Goal: Transaction & Acquisition: Subscribe to service/newsletter

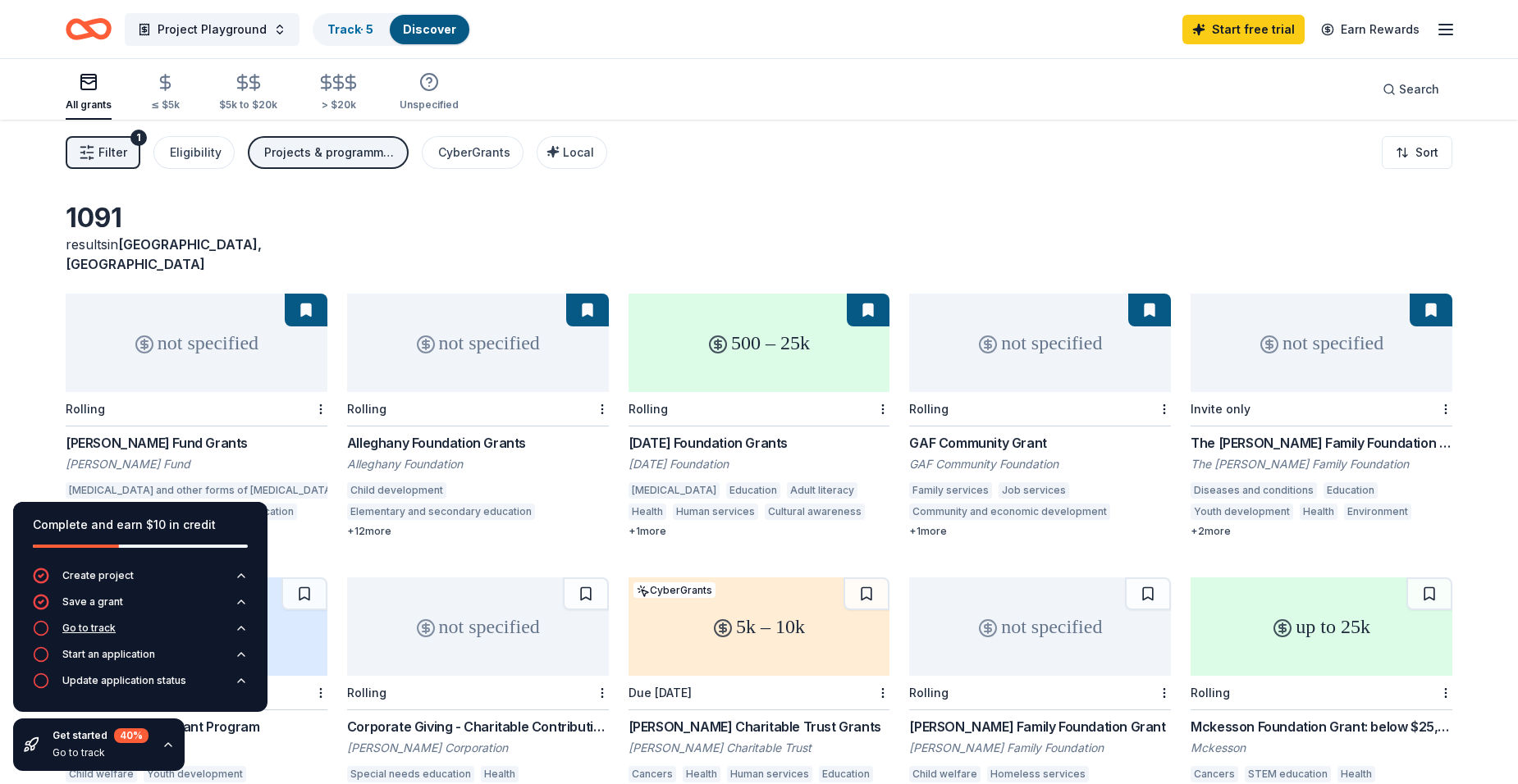
click at [39, 634] on icon "button" at bounding box center [41, 628] width 17 height 17
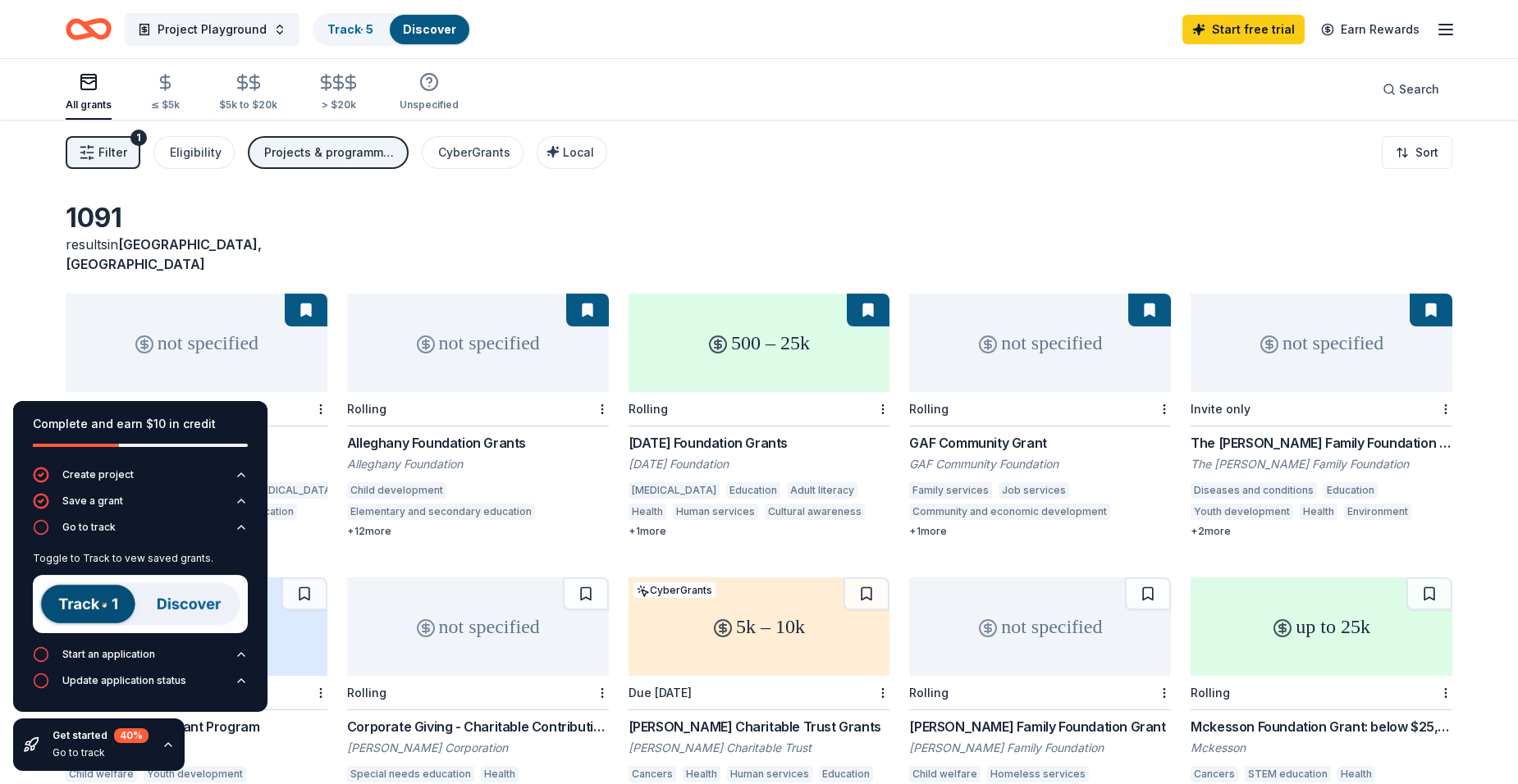
click at [94, 608] on img at bounding box center [140, 604] width 215 height 58
click at [173, 603] on img at bounding box center [140, 604] width 215 height 58
click at [221, 613] on img at bounding box center [140, 604] width 215 height 58
click at [204, 598] on img at bounding box center [140, 604] width 215 height 58
click at [83, 610] on img at bounding box center [140, 604] width 215 height 58
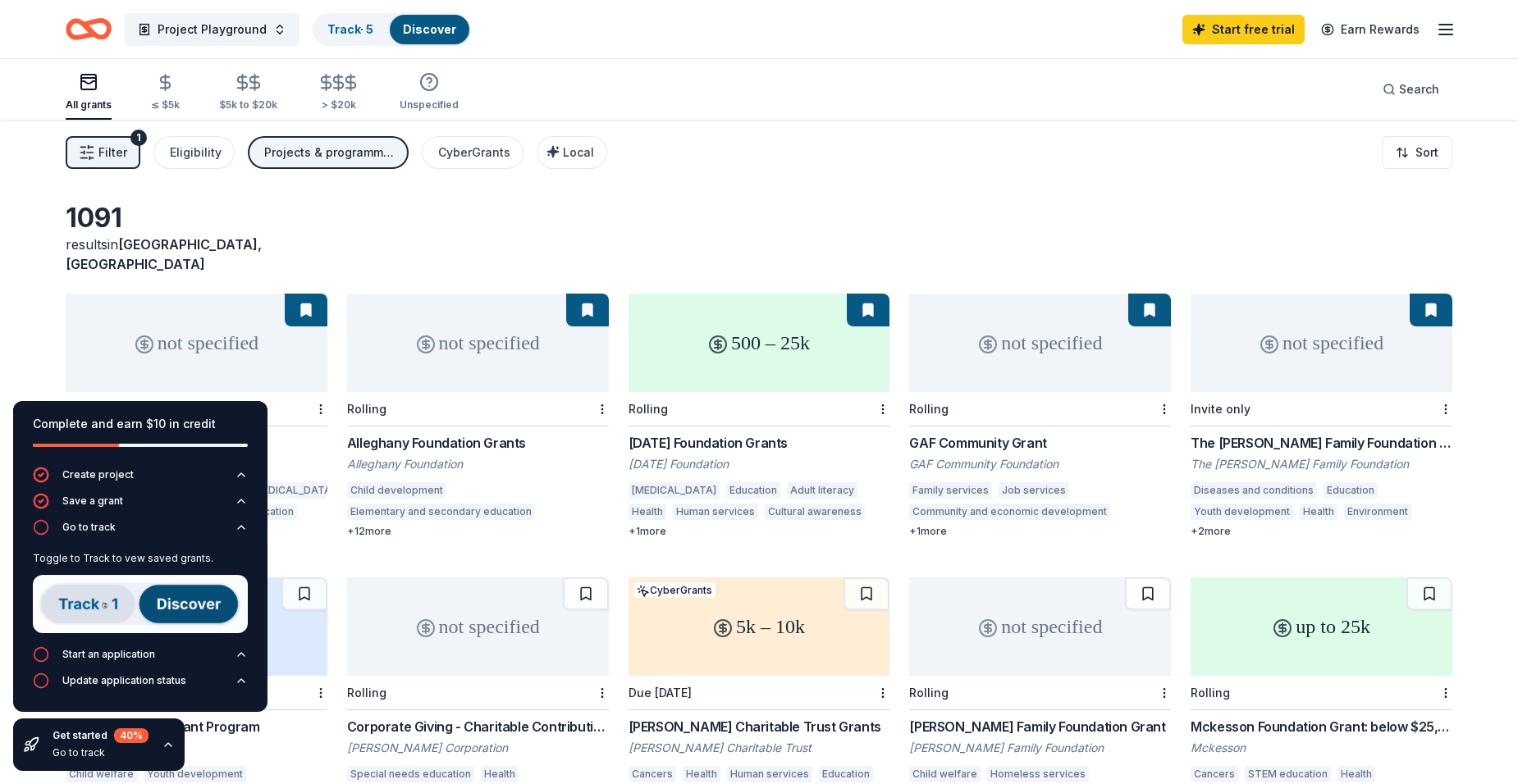
click at [100, 555] on div "Toggle to Track to vew saved grants." at bounding box center [140, 559] width 215 height 13
click at [241, 527] on icon "button" at bounding box center [241, 527] width 13 height 13
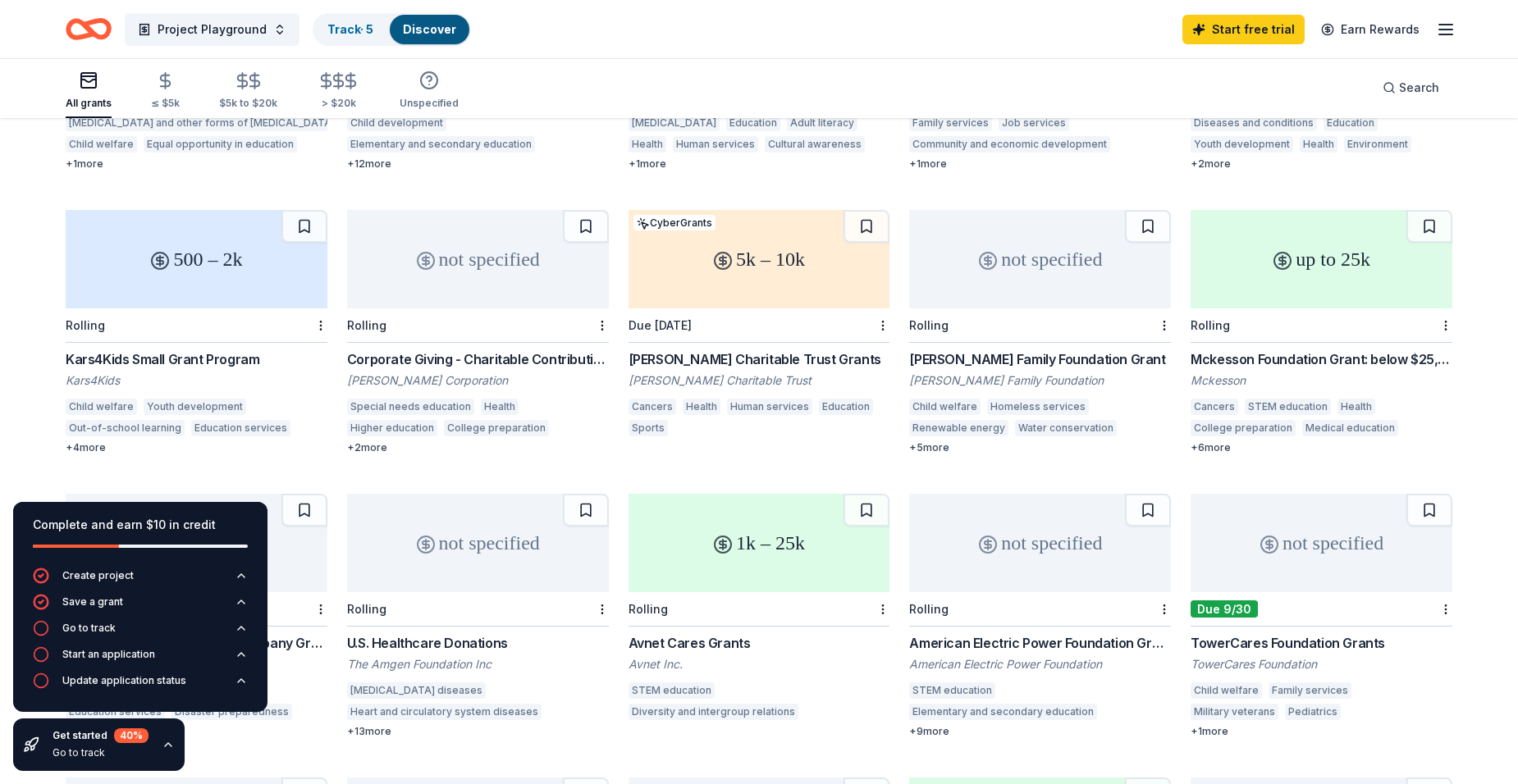
scroll to position [492, 0]
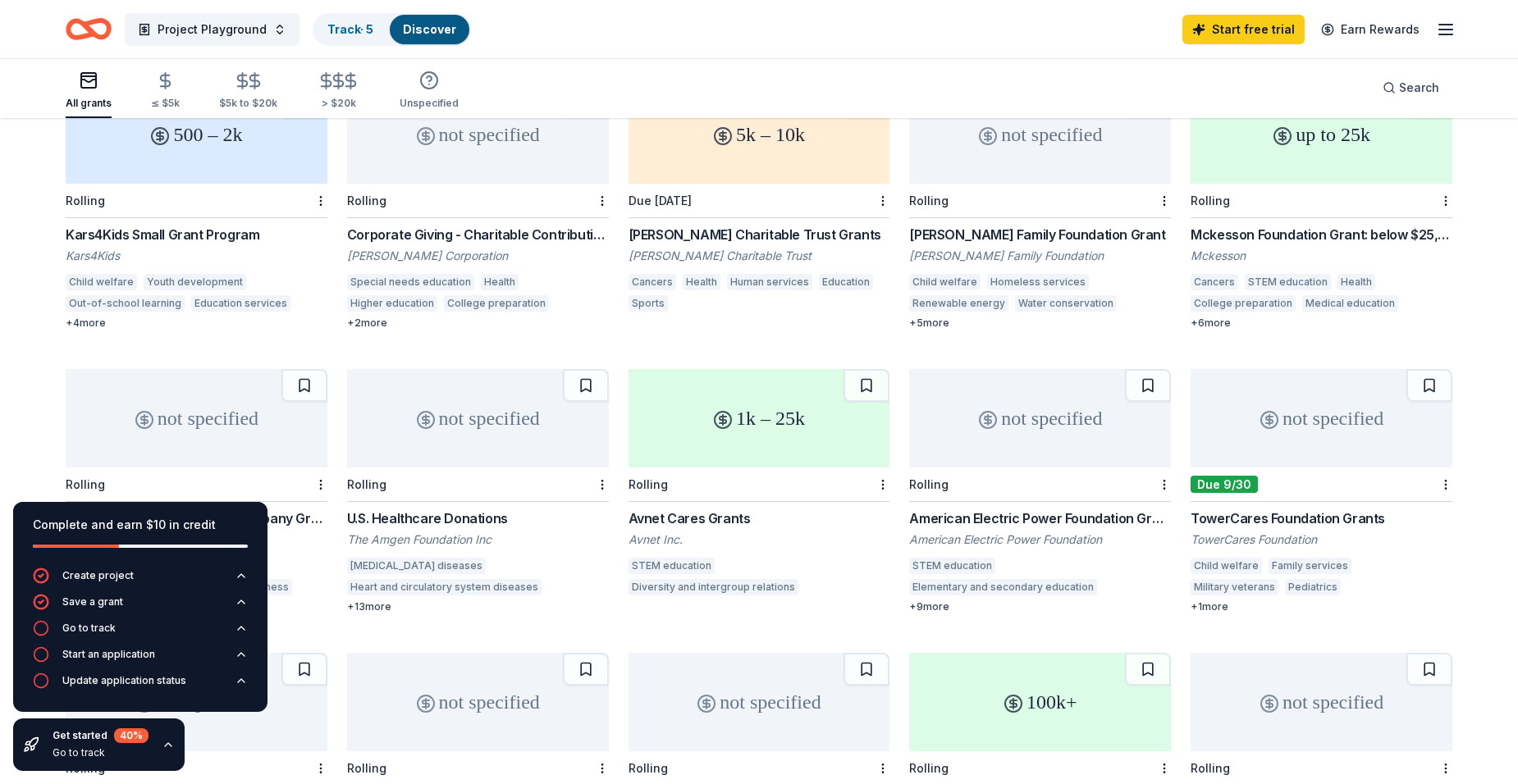
click at [799, 398] on div "1k – 25k" at bounding box center [759, 418] width 262 height 99
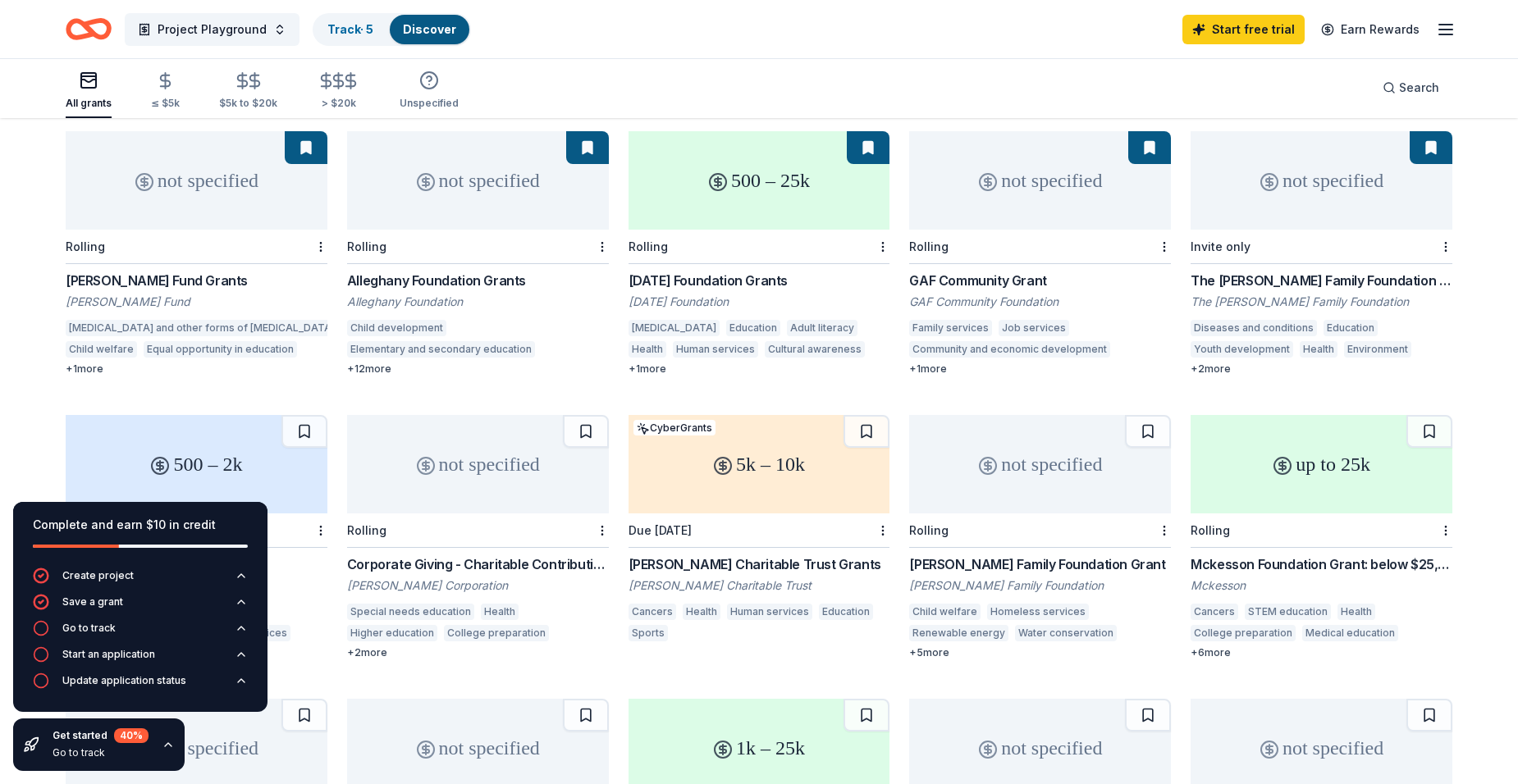
scroll to position [82, 0]
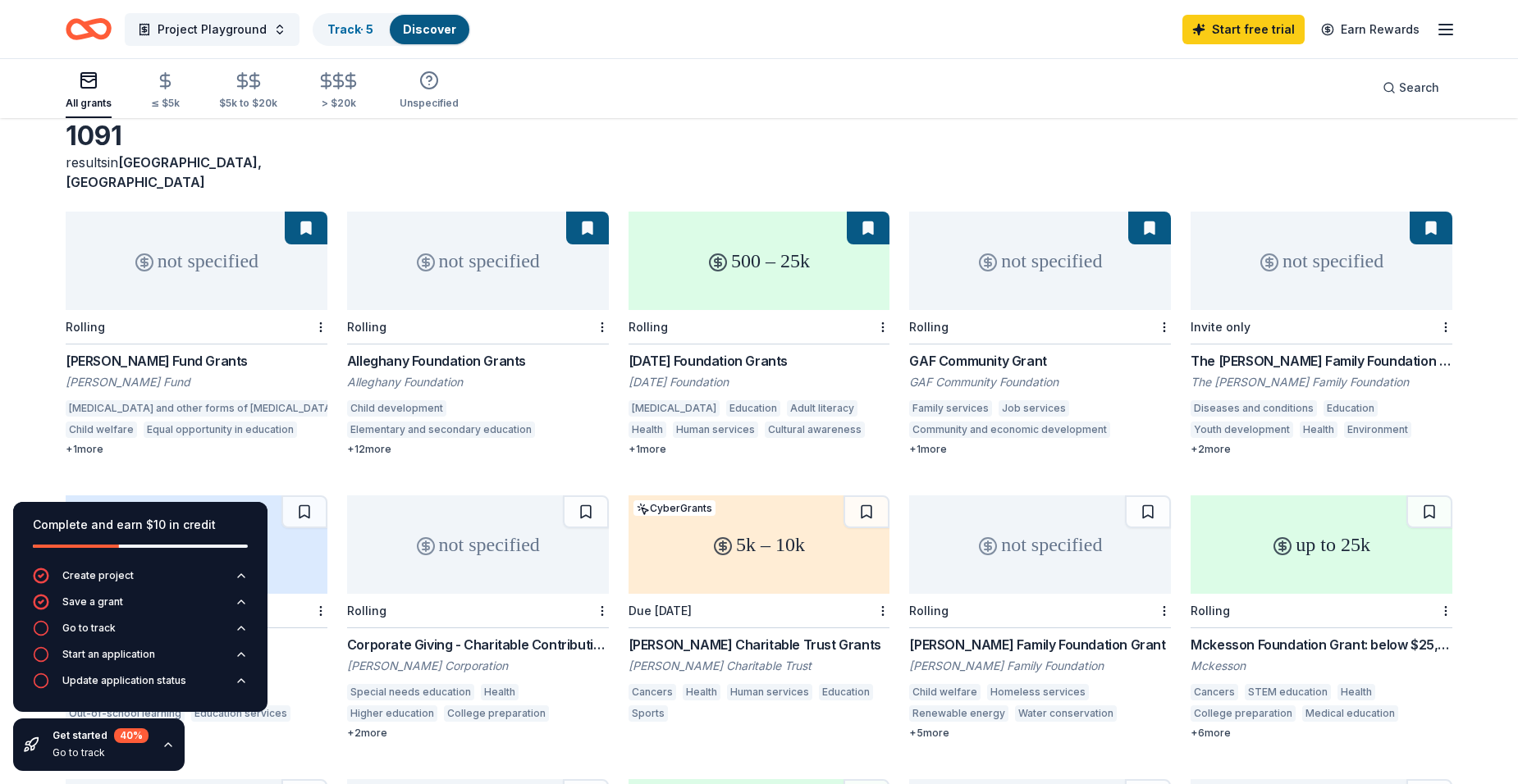
click at [866, 211] on button at bounding box center [867, 228] width 42 height 33
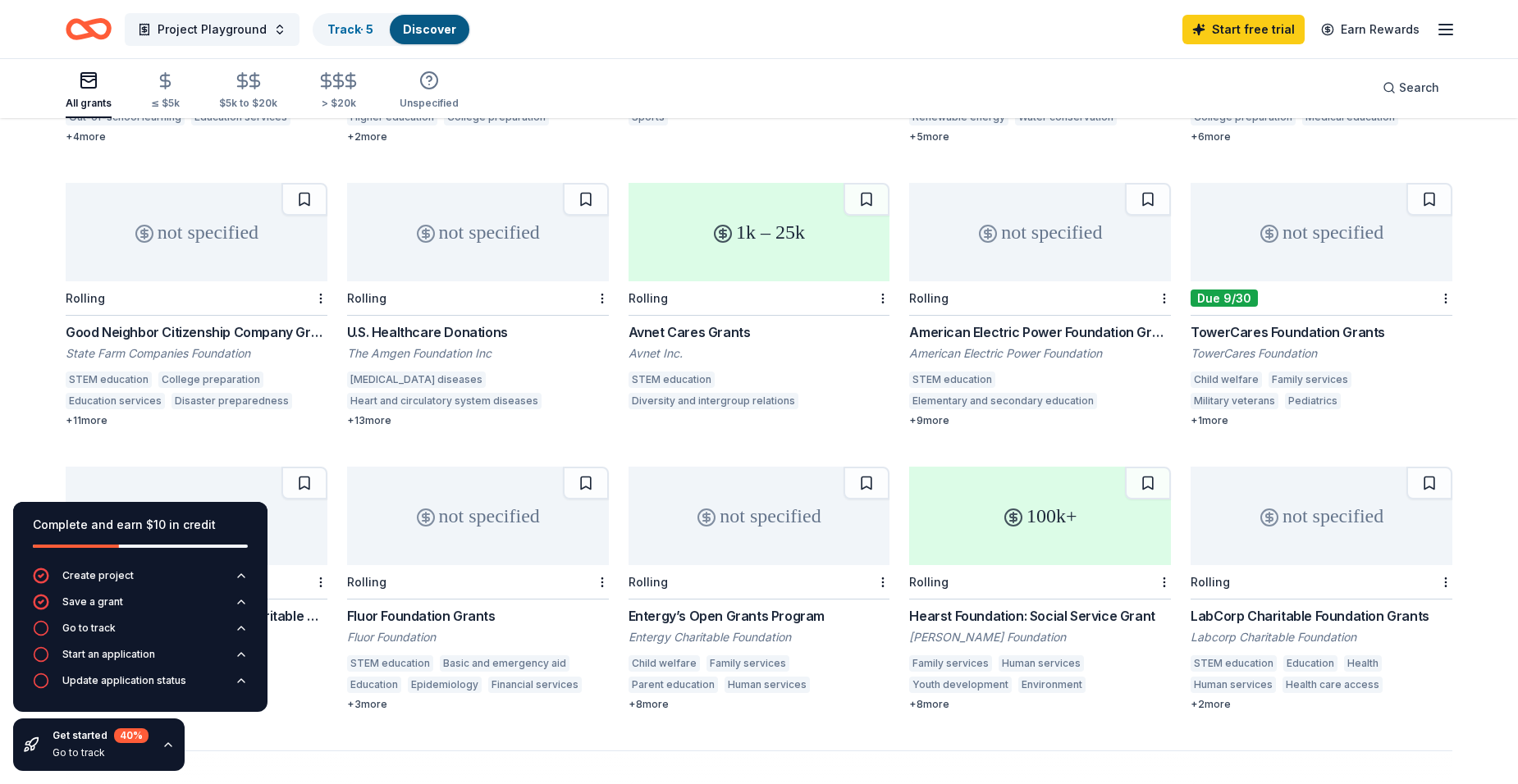
scroll to position [656, 0]
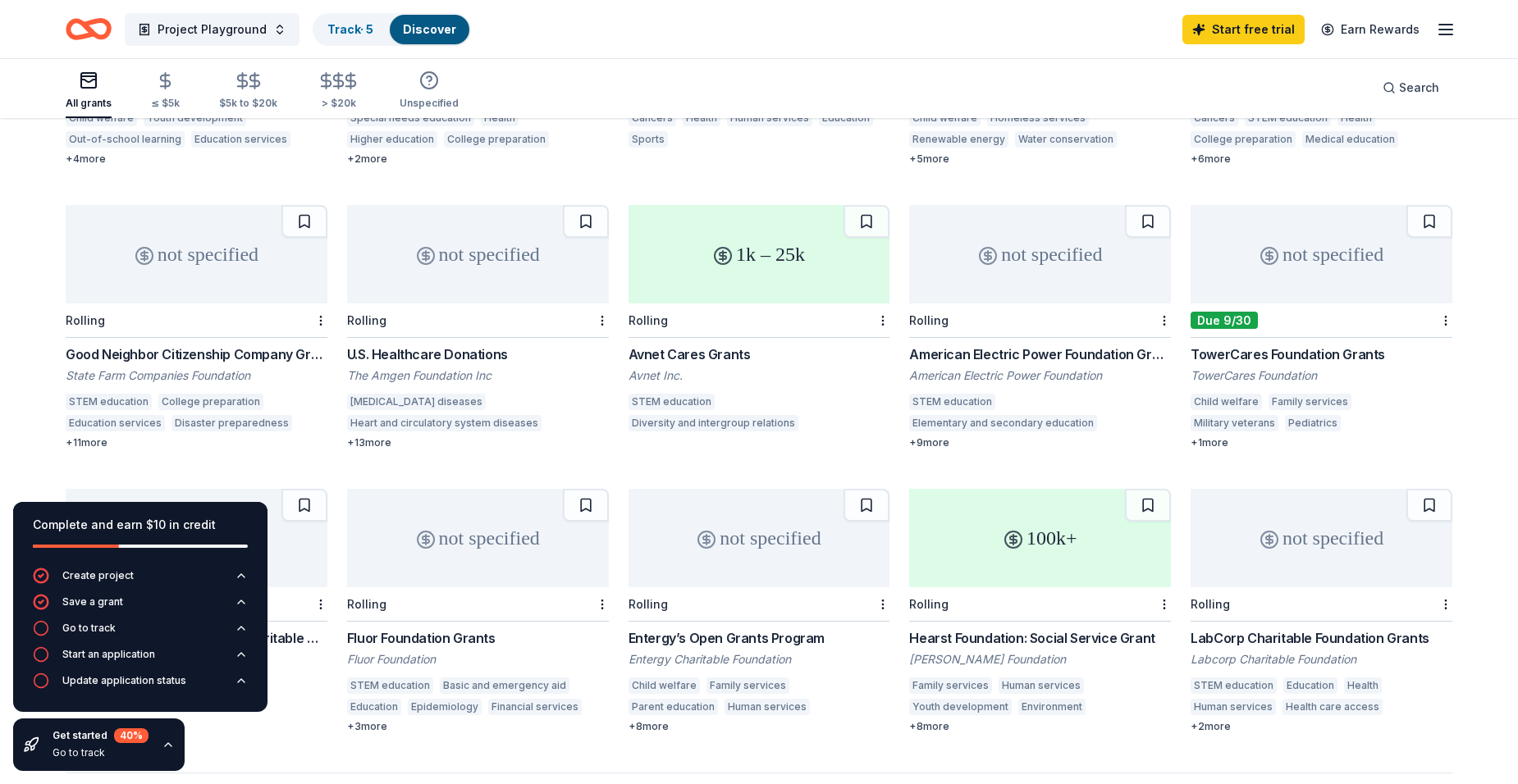
click at [1331, 244] on div "not specified" at bounding box center [1322, 254] width 262 height 99
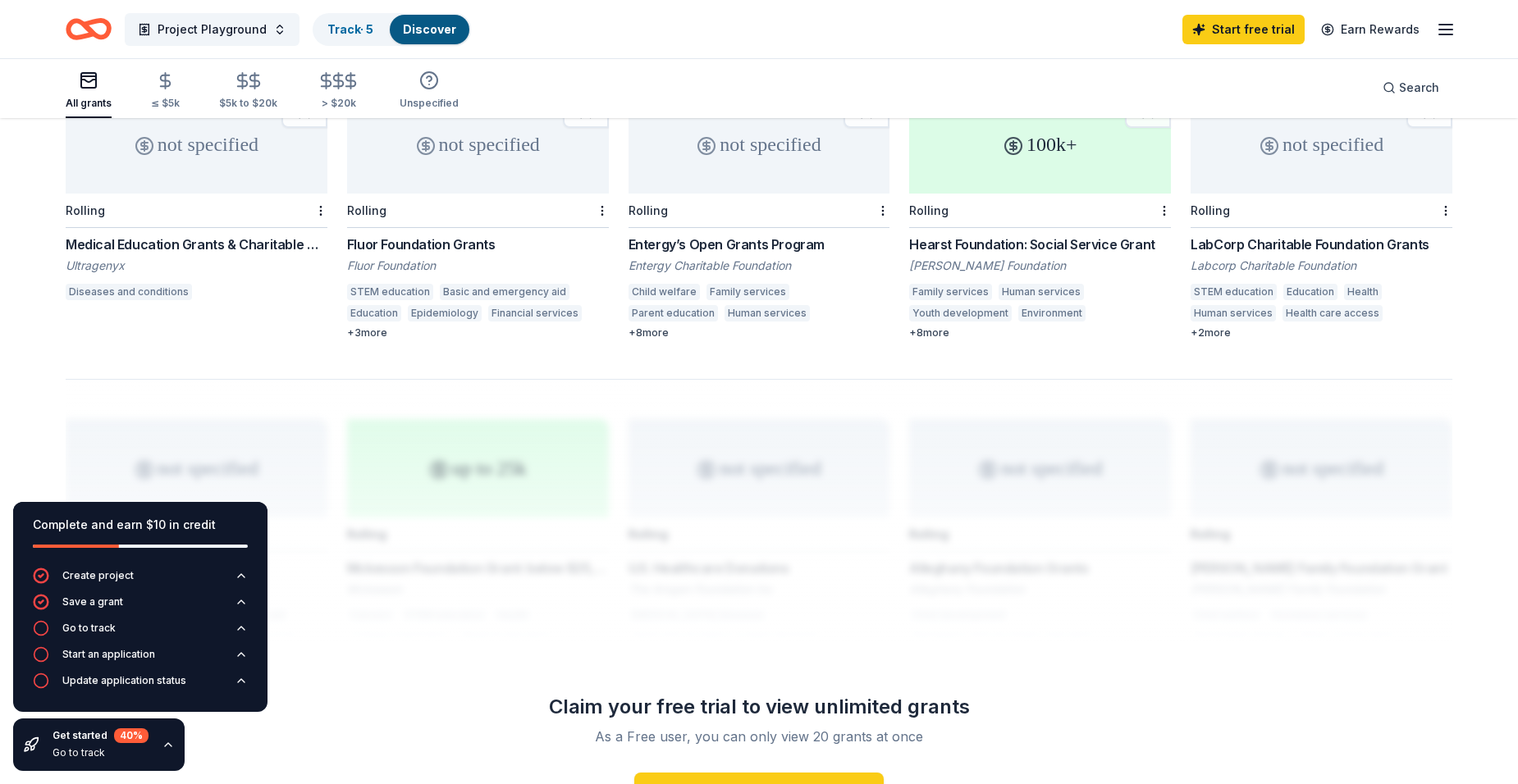
scroll to position [1285, 0]
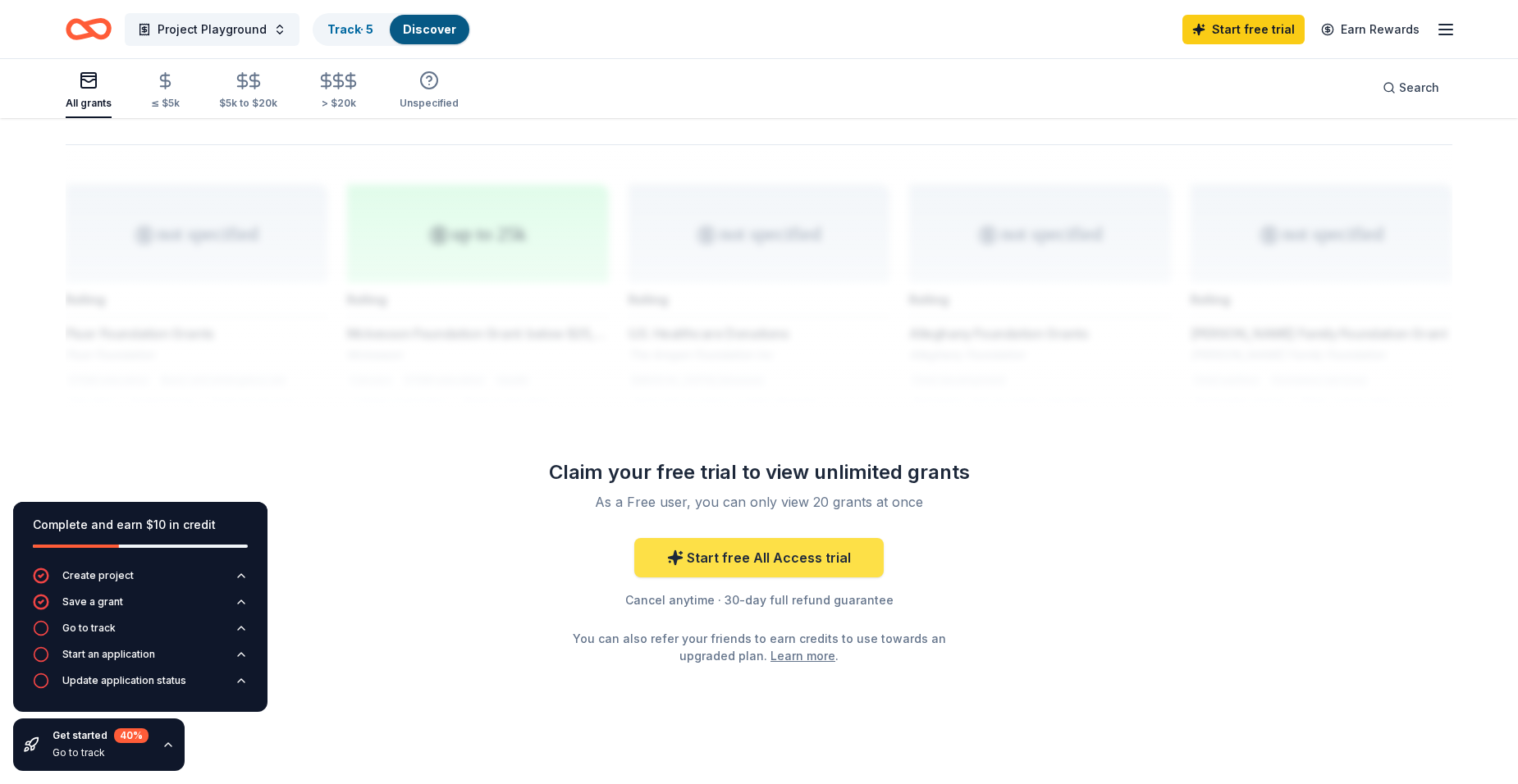
click at [774, 538] on link "Start free All Access trial" at bounding box center [759, 557] width 250 height 39
click at [747, 538] on link "Start free All Access trial" at bounding box center [759, 557] width 250 height 39
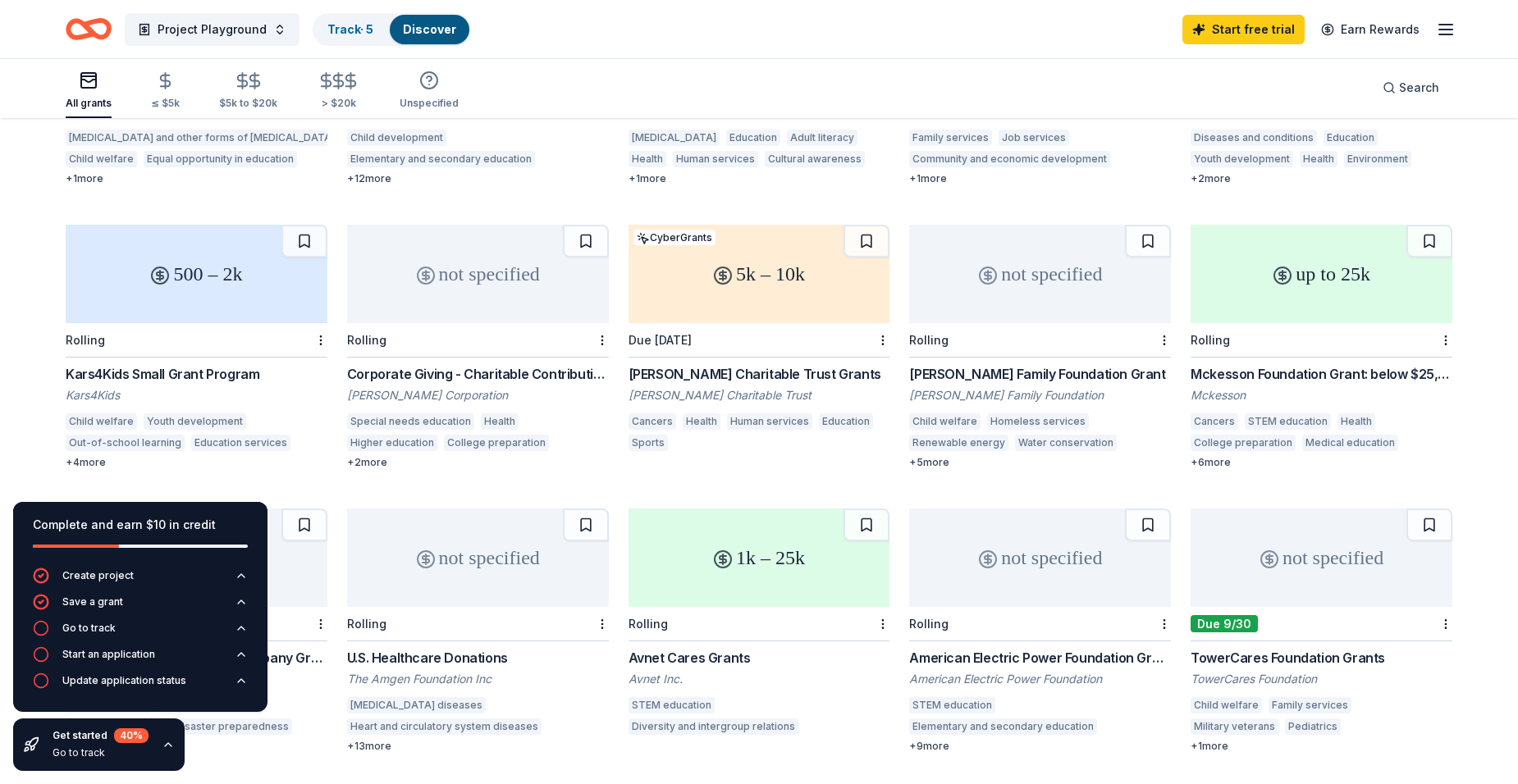
scroll to position [218, 0]
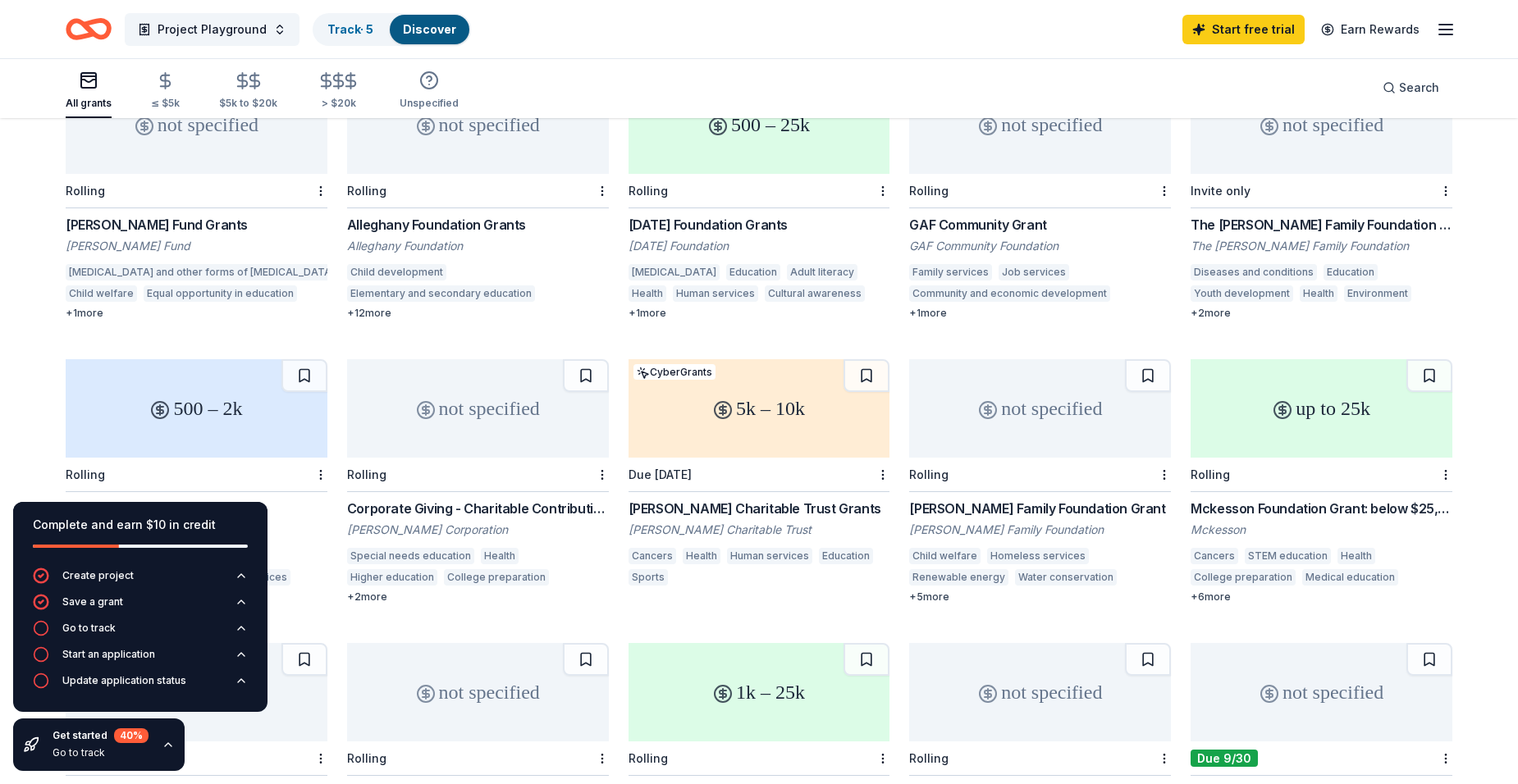
click at [1449, 30] on line "button" at bounding box center [1446, 30] width 13 height 0
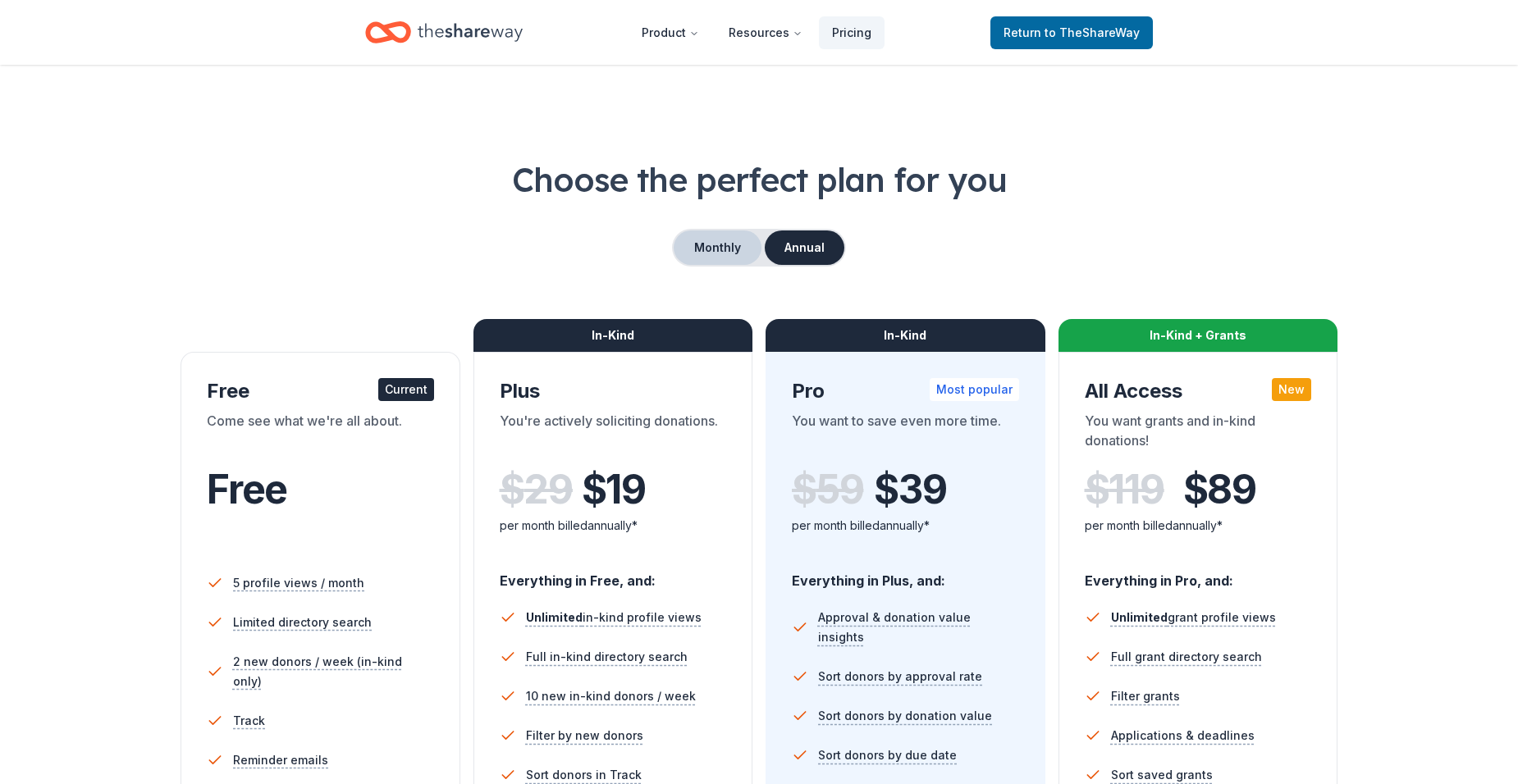
click at [704, 249] on button "Monthly" at bounding box center [717, 248] width 88 height 35
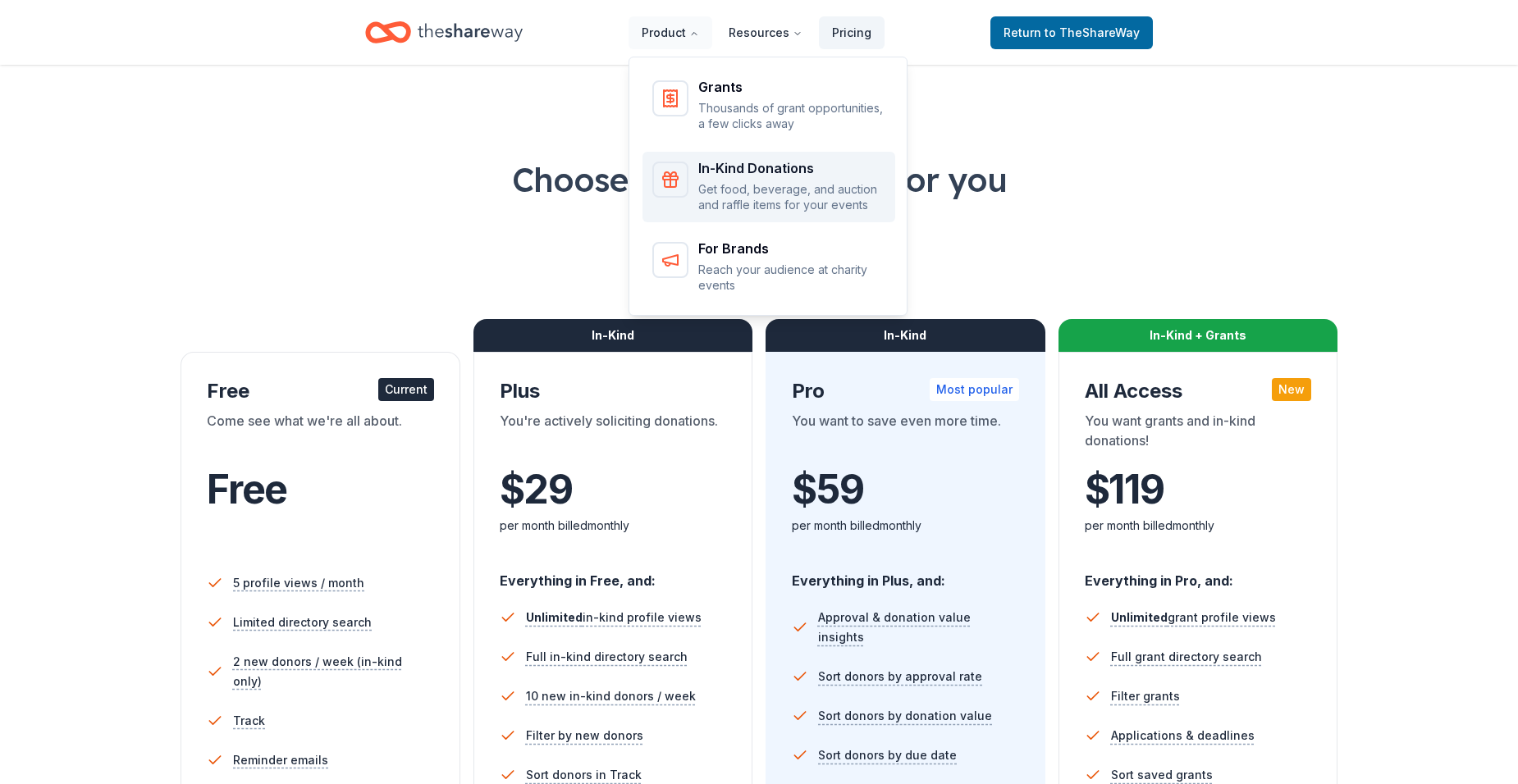
click at [736, 180] on div "In-Kind Donations Get food, beverage, and auction and raffle items for your eve…" at bounding box center [792, 187] width 187 height 51
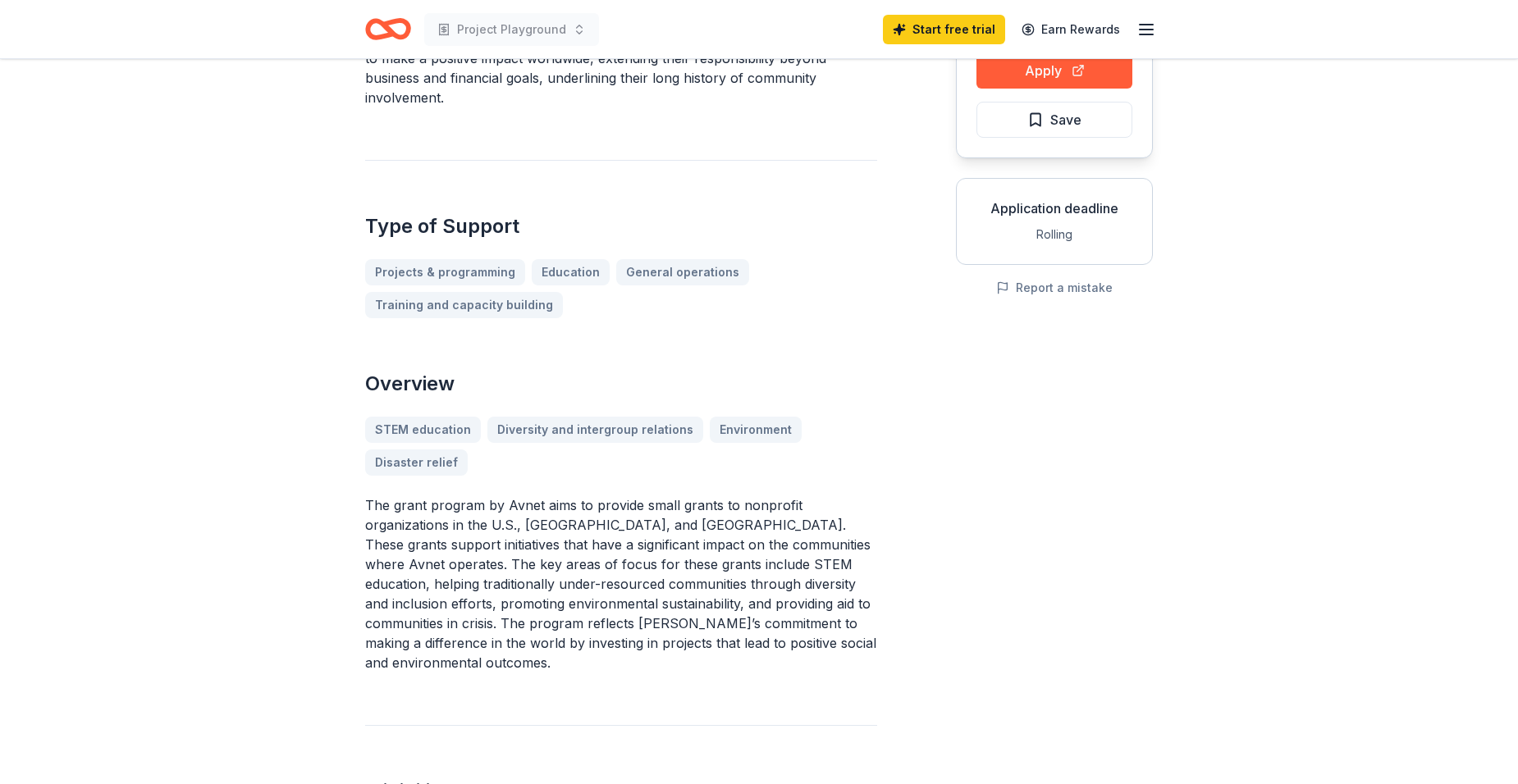
scroll to position [246, 0]
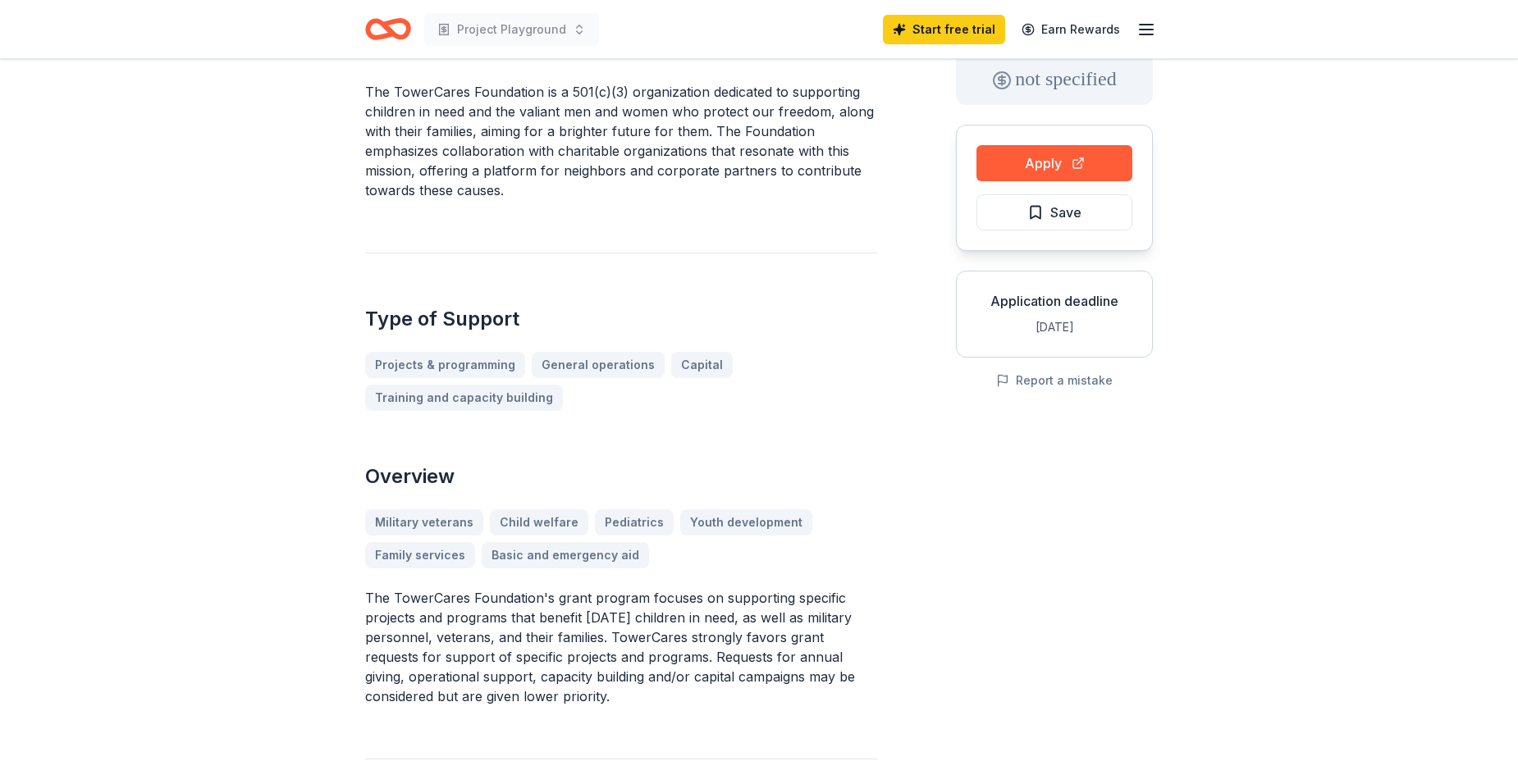
scroll to position [82, 0]
